Goal: Information Seeking & Learning: Check status

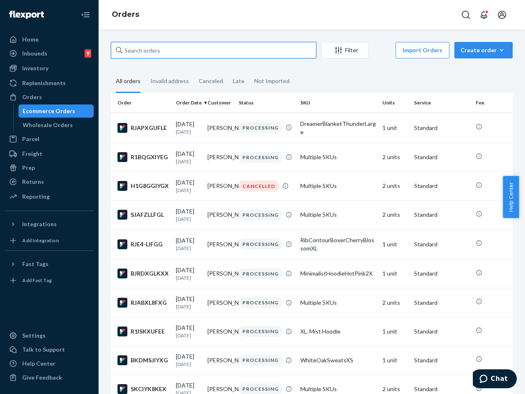
click at [228, 51] on input "text" at bounding box center [213, 50] width 205 height 16
paste input "#254371335"
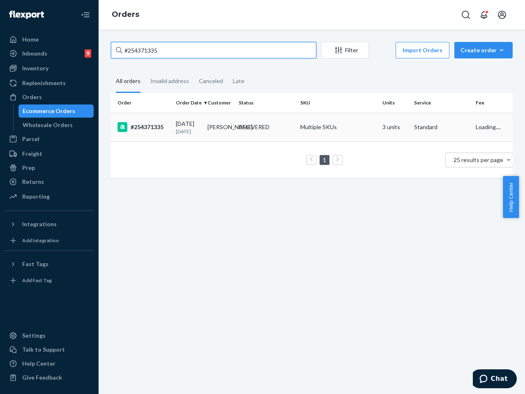
type input "#254371335"
click at [283, 131] on div "DELIVERED" at bounding box center [266, 127] width 58 height 8
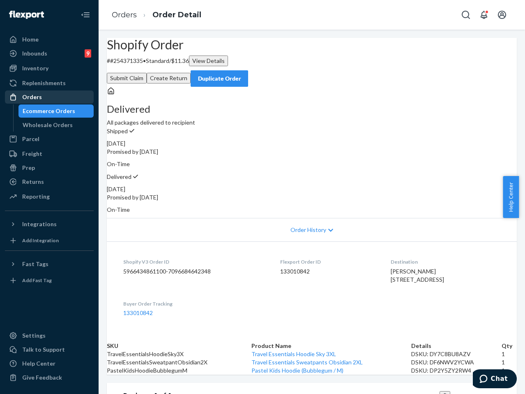
click at [49, 95] on div "Orders" at bounding box center [49, 97] width 87 height 12
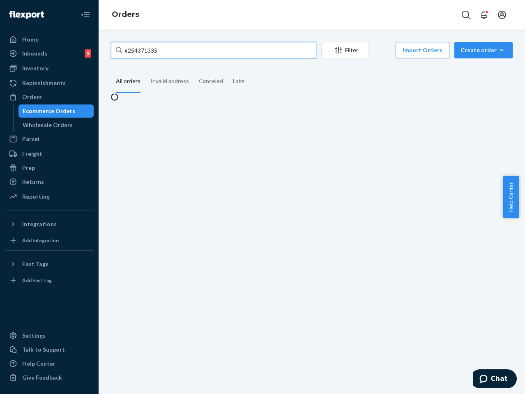
click at [203, 45] on input "#254371335" at bounding box center [213, 50] width 205 height 16
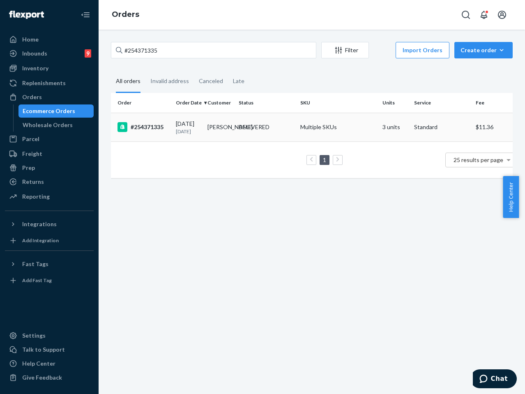
click at [235, 131] on td "DELIVERED" at bounding box center [266, 127] width 62 height 29
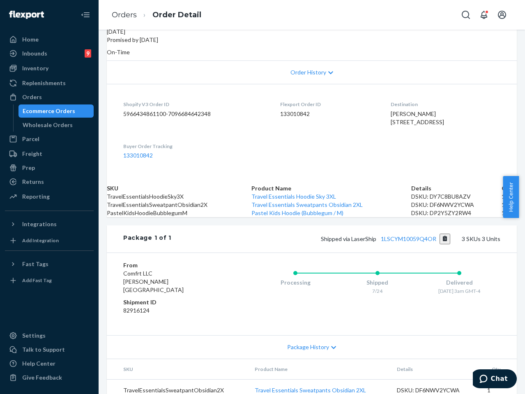
scroll to position [164, 0]
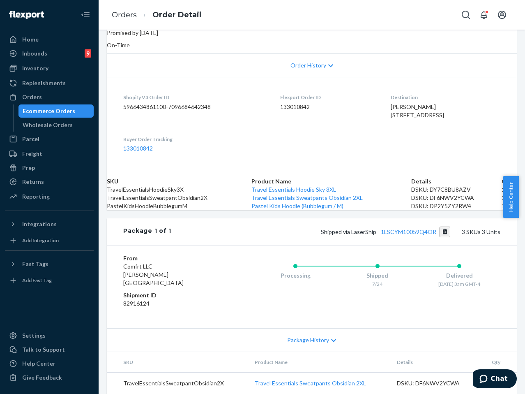
click at [323, 61] on span "Order History" at bounding box center [308, 65] width 36 height 8
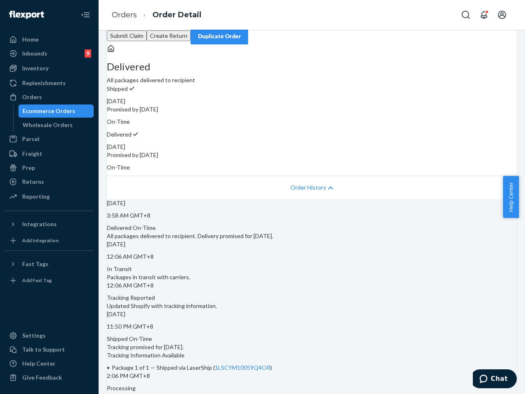
scroll to position [0, 0]
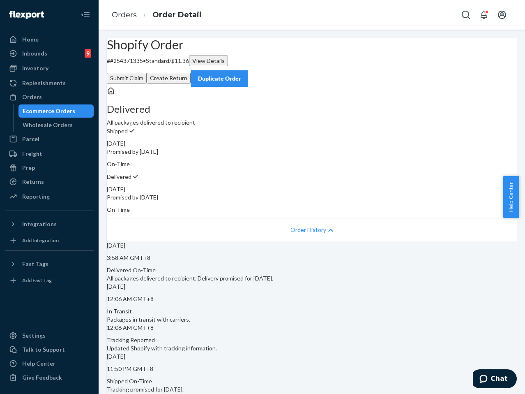
click at [317, 225] on div "Order History" at bounding box center [312, 229] width 410 height 23
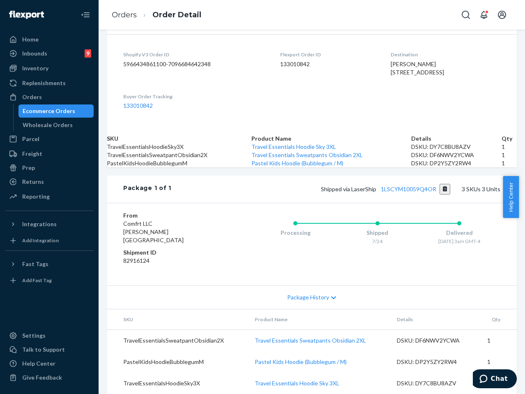
scroll to position [267, 0]
click at [336, 285] on div "Package History" at bounding box center [312, 296] width 410 height 23
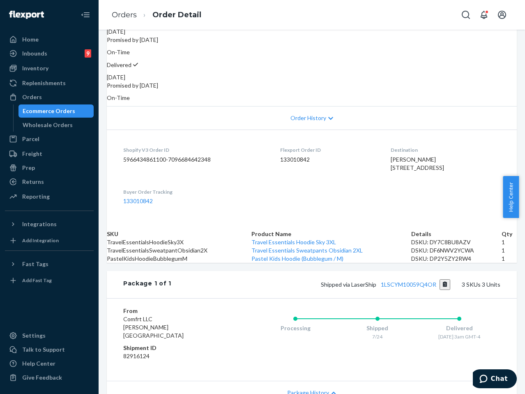
scroll to position [0, 0]
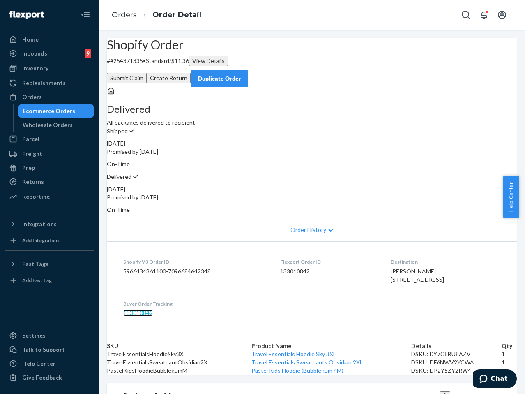
click at [149, 316] on link "133010842" at bounding box center [138, 312] width 30 height 7
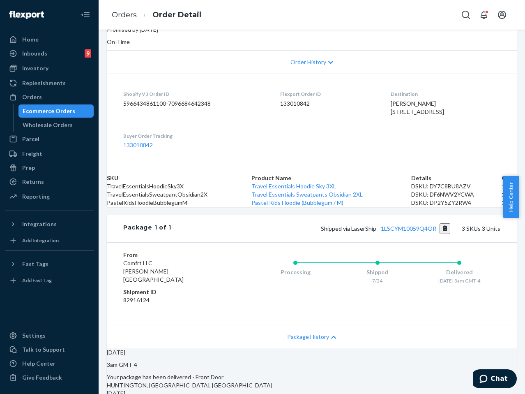
scroll to position [153, 0]
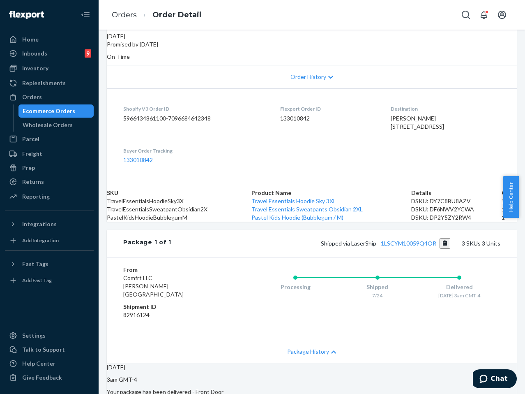
click at [309, 73] on span "Order History" at bounding box center [308, 77] width 36 height 8
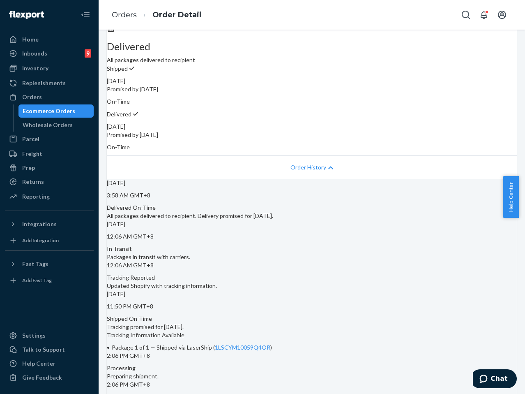
scroll to position [0, 0]
